Goal: Task Accomplishment & Management: Use online tool/utility

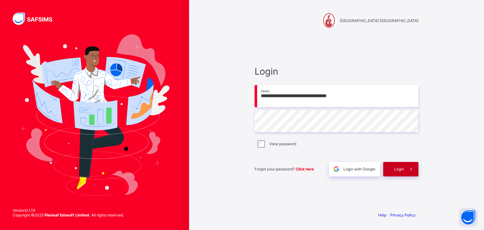
click at [388, 171] on div "Login" at bounding box center [400, 169] width 35 height 14
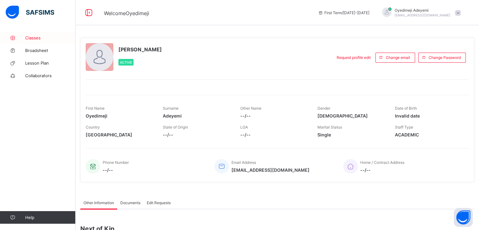
click at [41, 37] on span "Classes" at bounding box center [50, 37] width 50 height 5
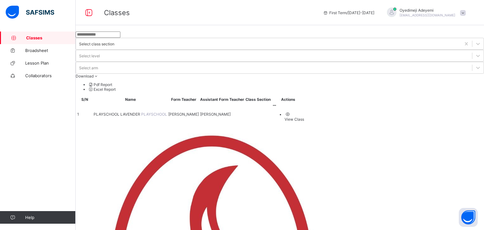
click at [141, 112] on span "PLAYSCHOOL LAVENDER" at bounding box center [118, 114] width 48 height 5
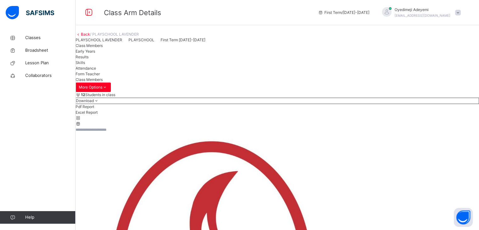
click at [96, 71] on span "Attendance" at bounding box center [86, 68] width 20 height 5
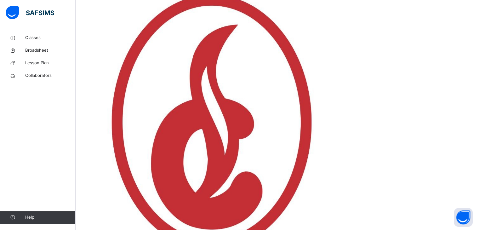
scroll to position [147, 0]
